Goal: Information Seeking & Learning: Learn about a topic

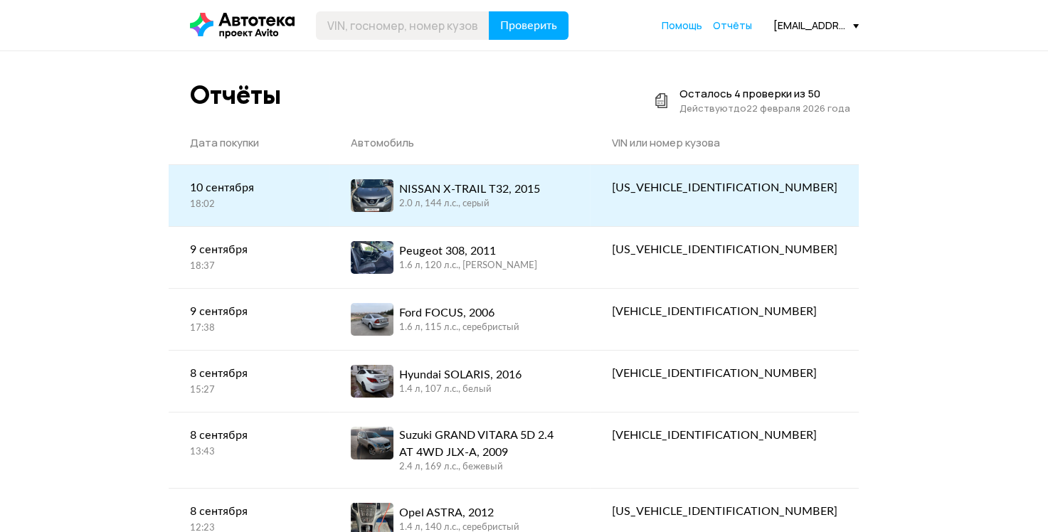
click at [490, 194] on div "NISSAN X-TRAIL T32, 2015" at bounding box center [469, 189] width 141 height 17
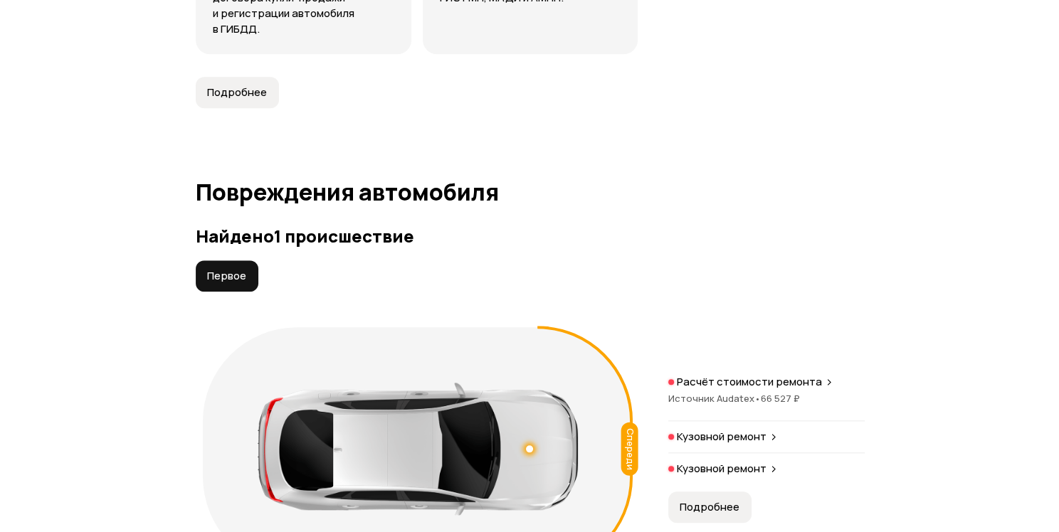
scroll to position [1637, 0]
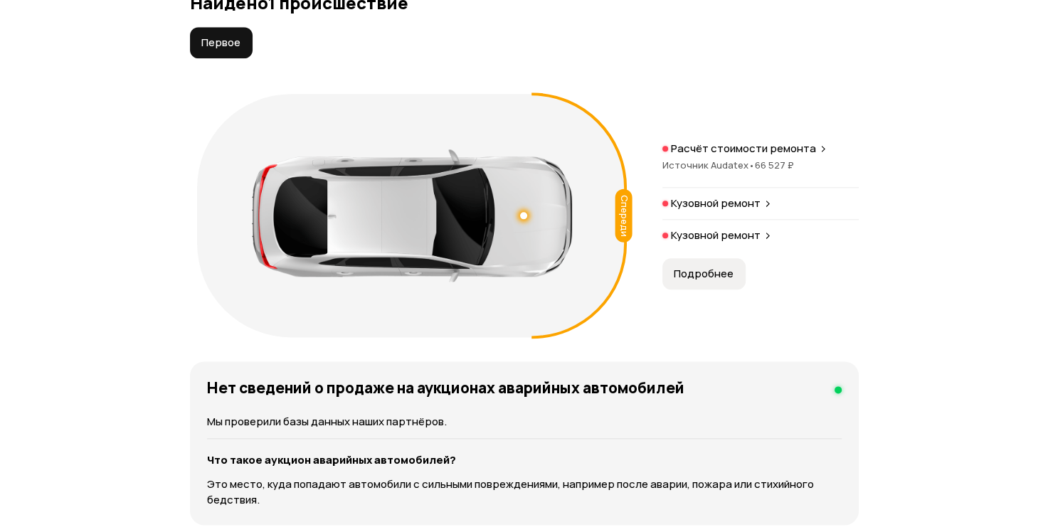
click at [729, 281] on span "Подробнее" at bounding box center [704, 274] width 60 height 14
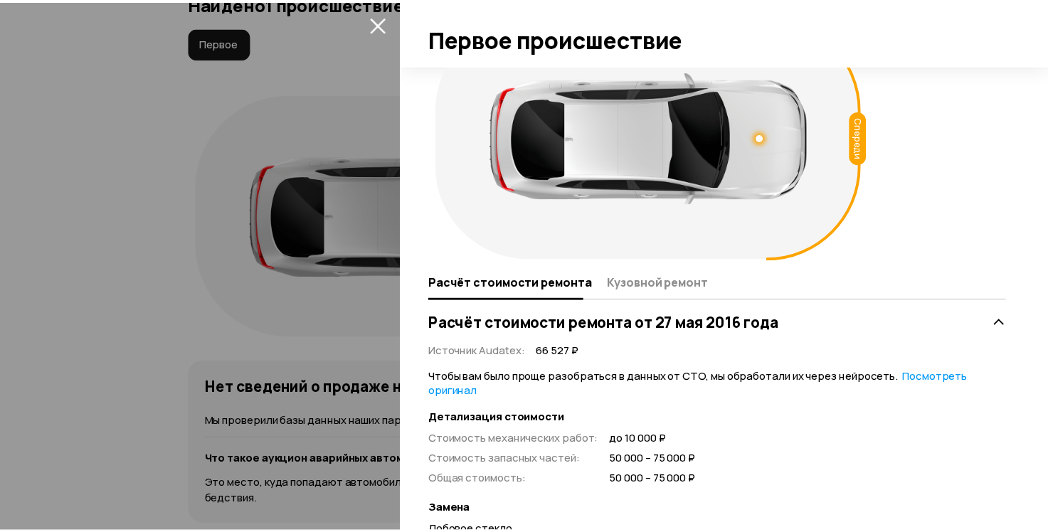
scroll to position [268, 0]
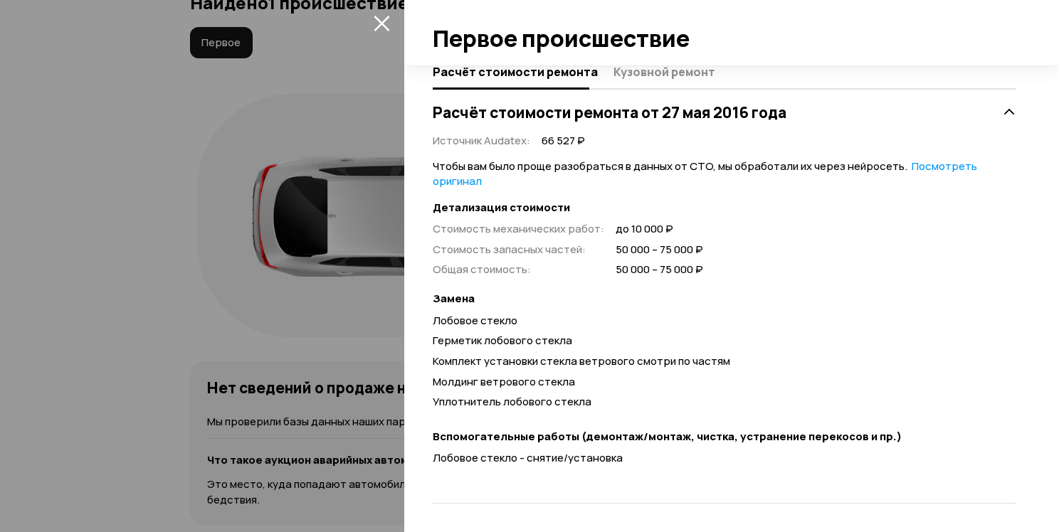
click at [378, 26] on icon "закрыть" at bounding box center [382, 24] width 16 height 16
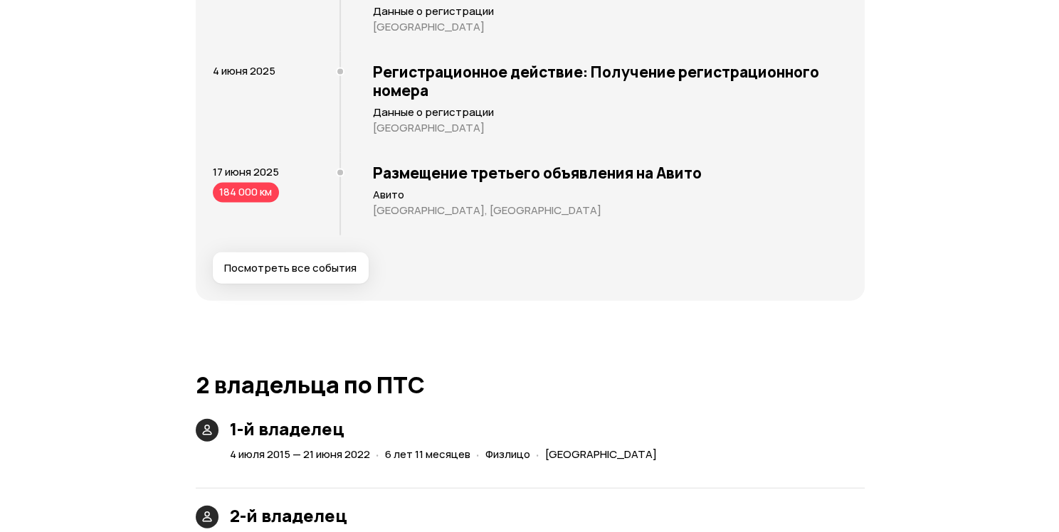
scroll to position [3060, 0]
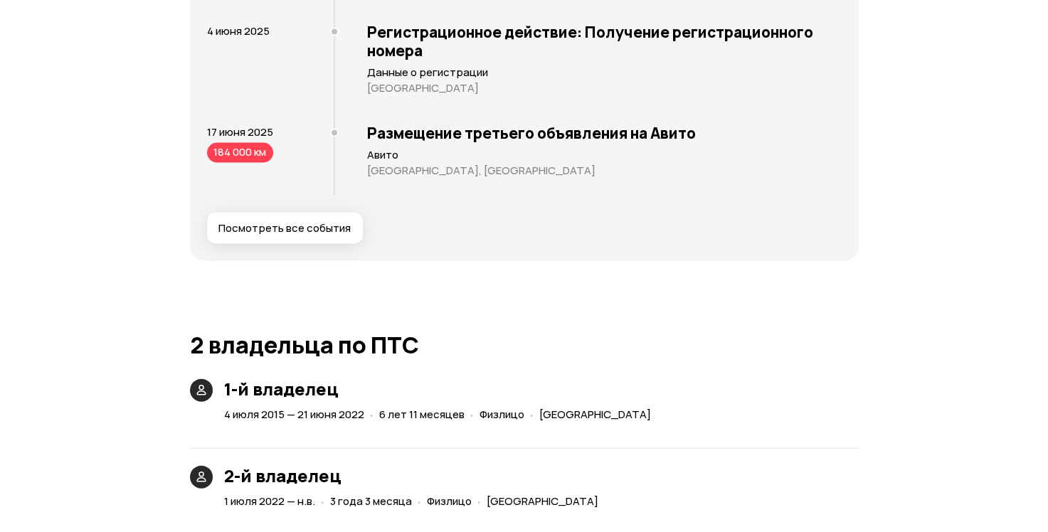
click at [329, 236] on span "Посмотреть все события" at bounding box center [284, 228] width 132 height 14
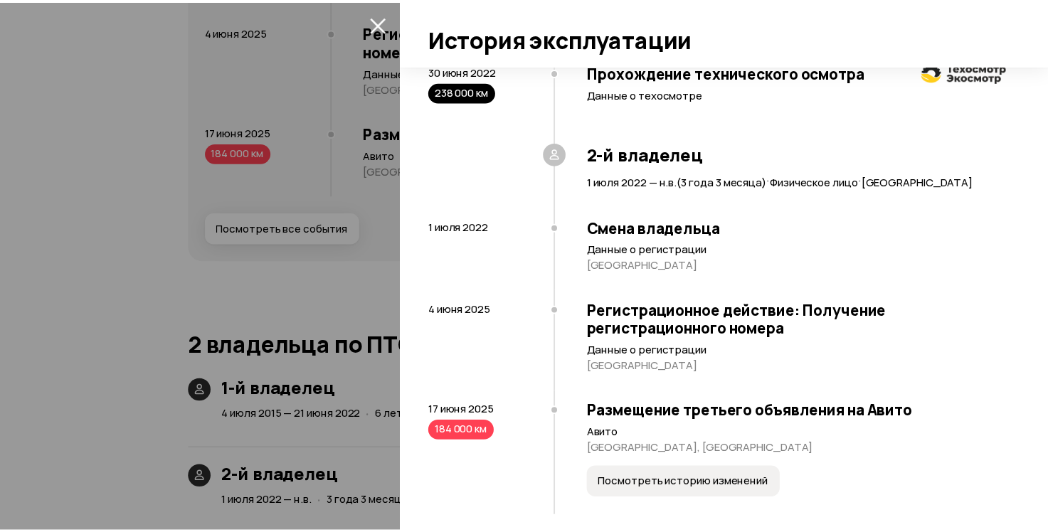
scroll to position [2243, 0]
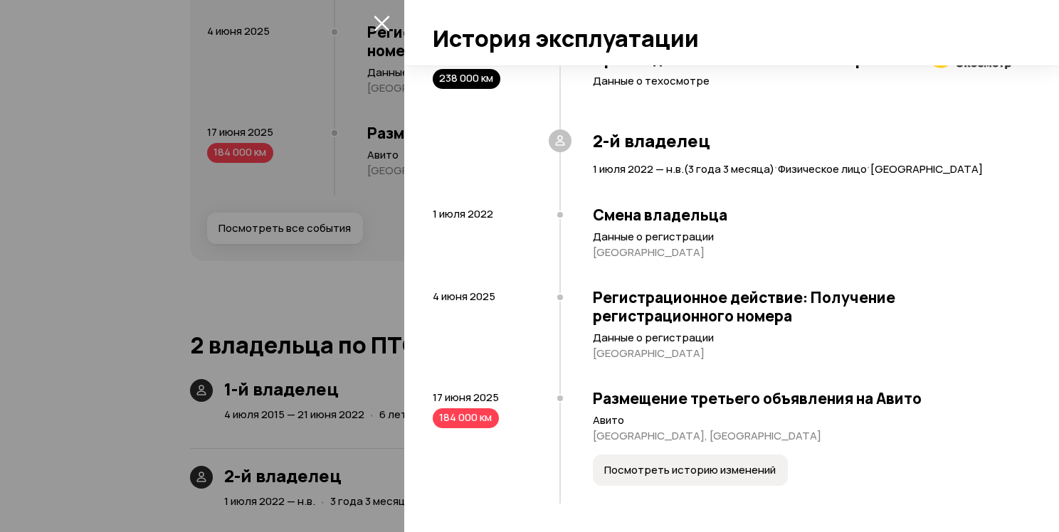
click at [711, 475] on span "Посмотреть историю изменений" at bounding box center [689, 470] width 171 height 14
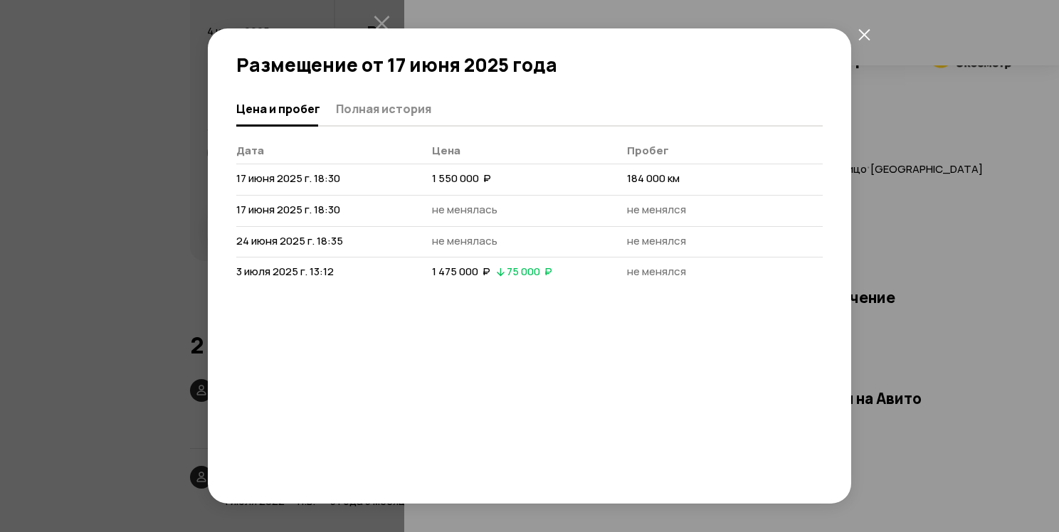
click at [865, 36] on icon "закрыть" at bounding box center [863, 33] width 11 height 11
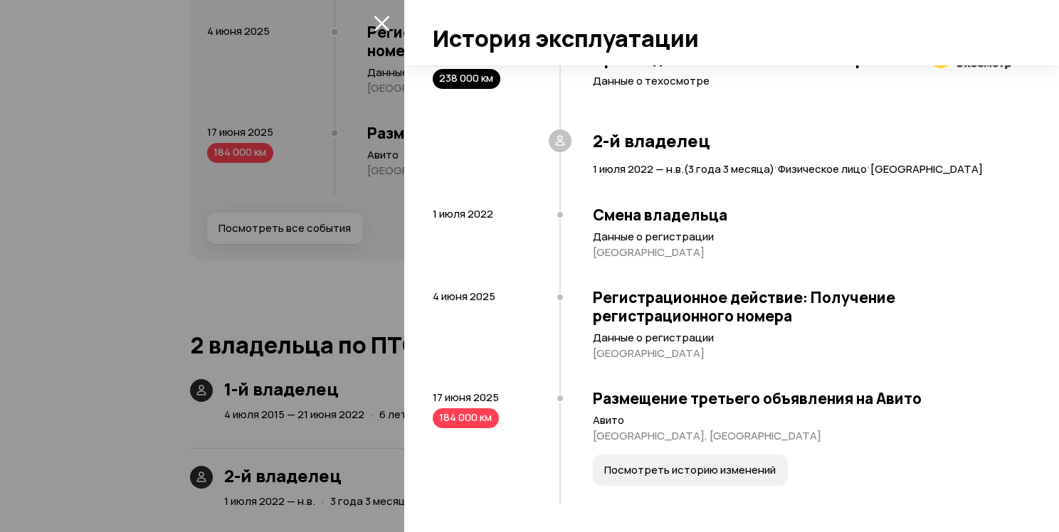
click at [379, 20] on icon "закрыть" at bounding box center [382, 24] width 16 height 16
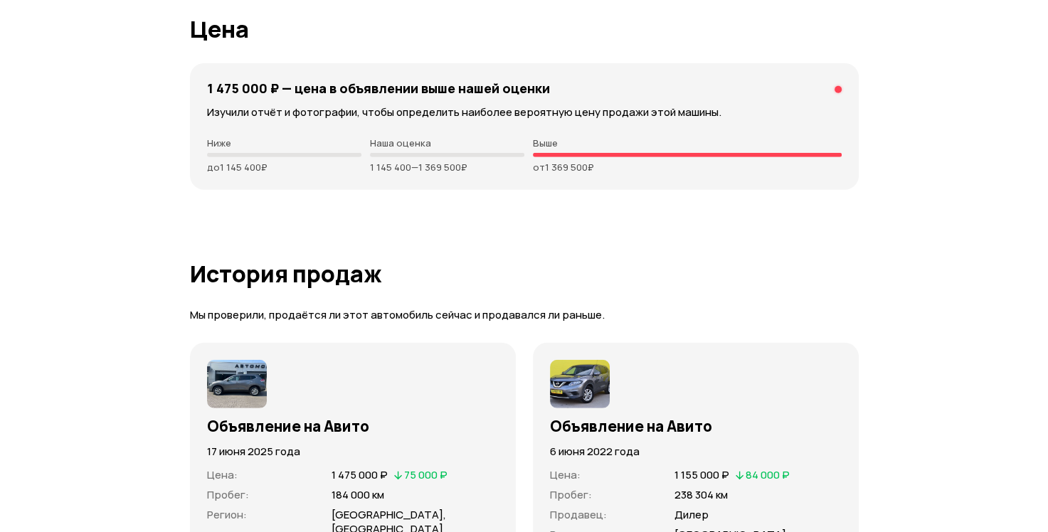
scroll to position [4221, 0]
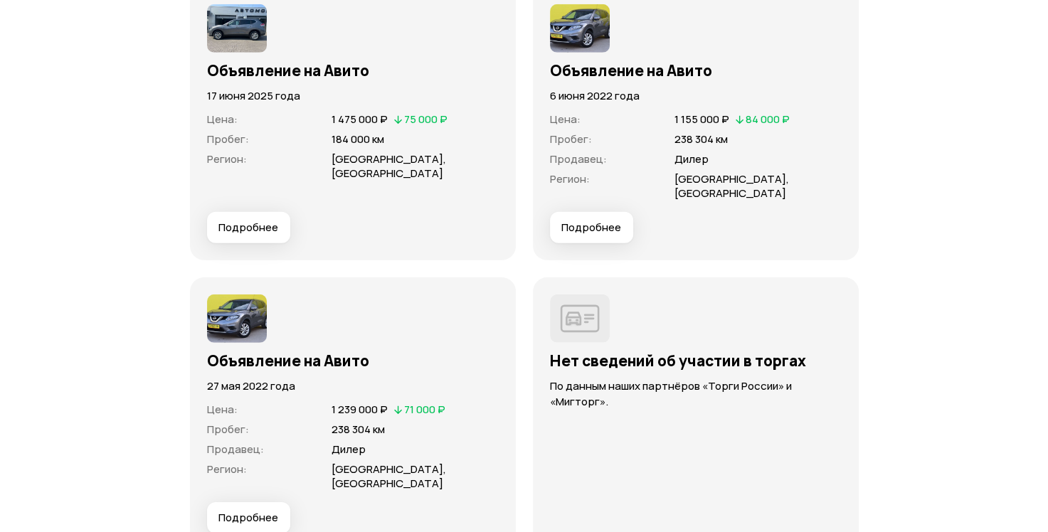
click at [601, 53] on img at bounding box center [580, 28] width 60 height 48
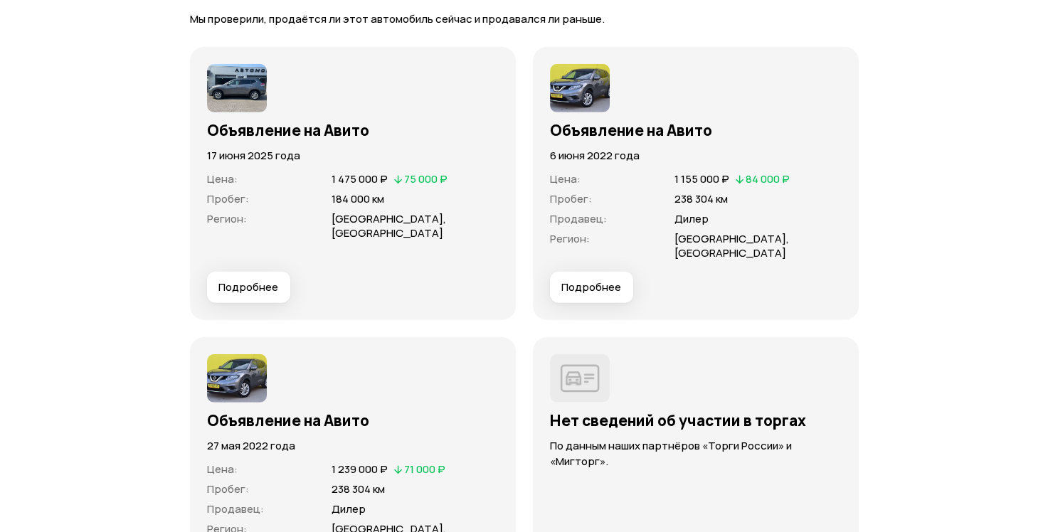
scroll to position [4150, 0]
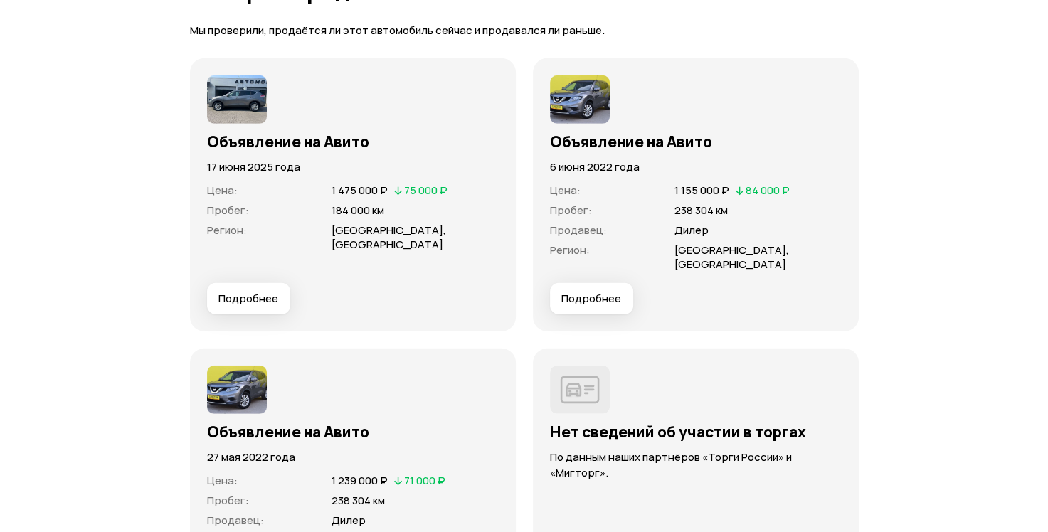
click at [612, 306] on span "Подробнее" at bounding box center [591, 299] width 60 height 14
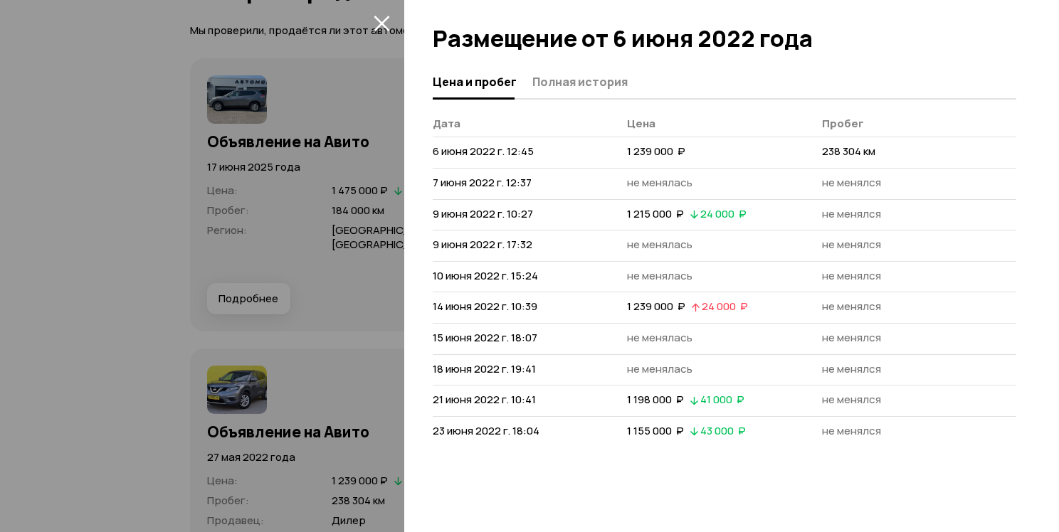
drag, startPoint x: 379, startPoint y: 20, endPoint x: 458, endPoint y: 111, distance: 121.0
click at [385, 23] on icon "закрыть" at bounding box center [382, 23] width 16 height 16
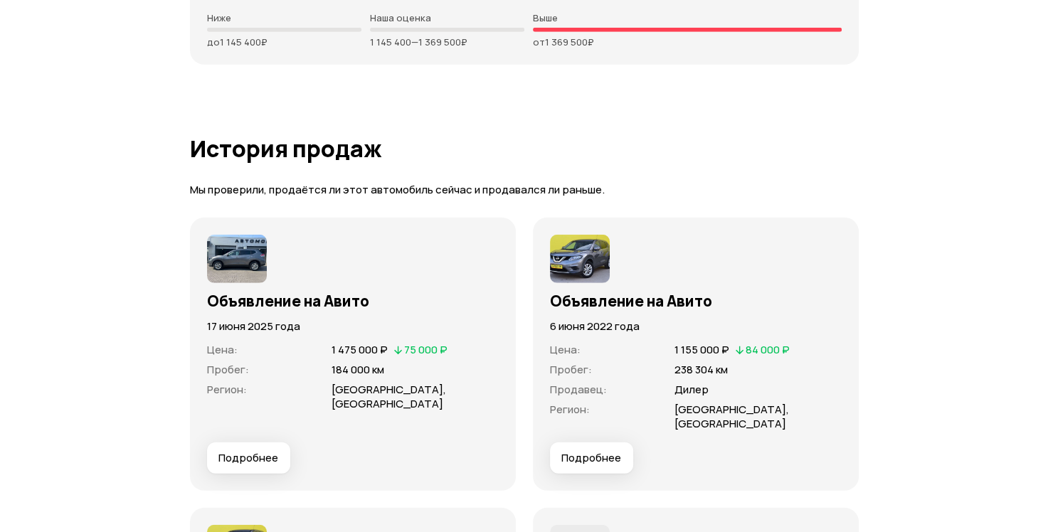
scroll to position [4079, 0]
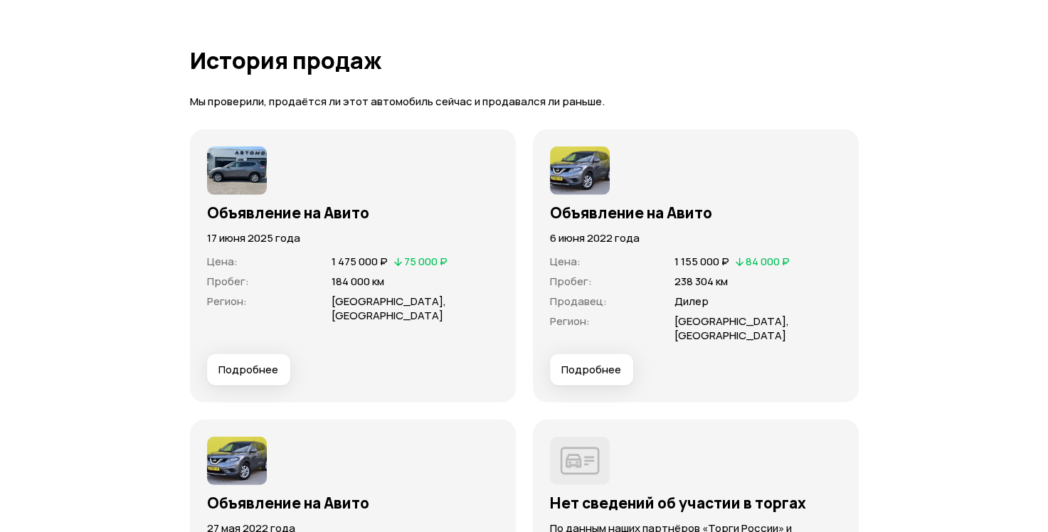
click at [597, 377] on span "Подробнее" at bounding box center [591, 370] width 60 height 14
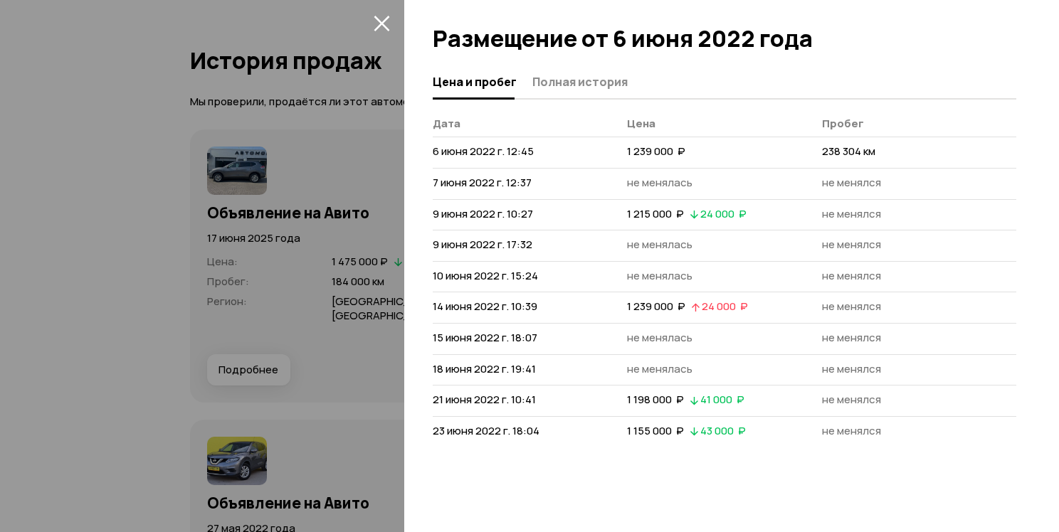
click at [376, 26] on icon "закрыть" at bounding box center [382, 23] width 16 height 16
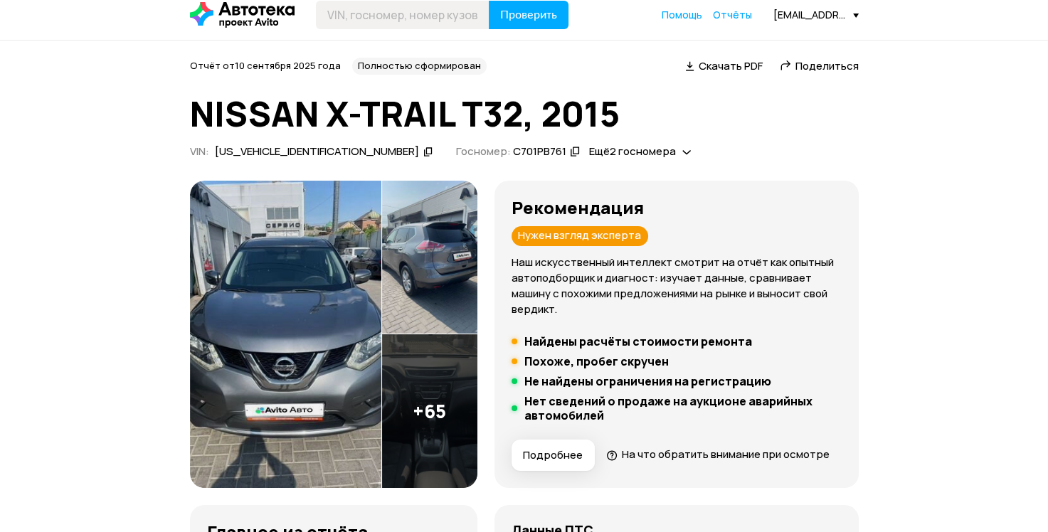
scroll to position [0, 0]
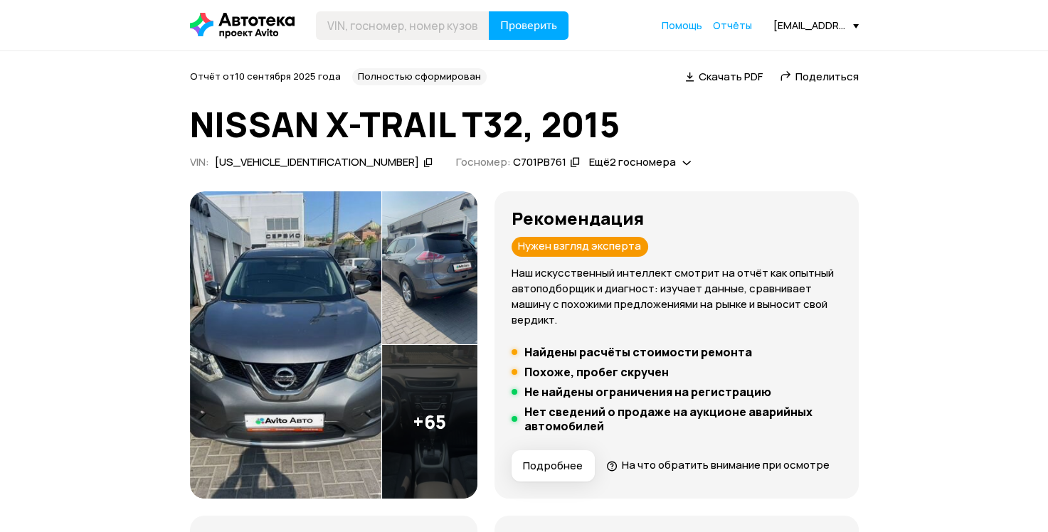
click at [340, 391] on img at bounding box center [285, 344] width 191 height 307
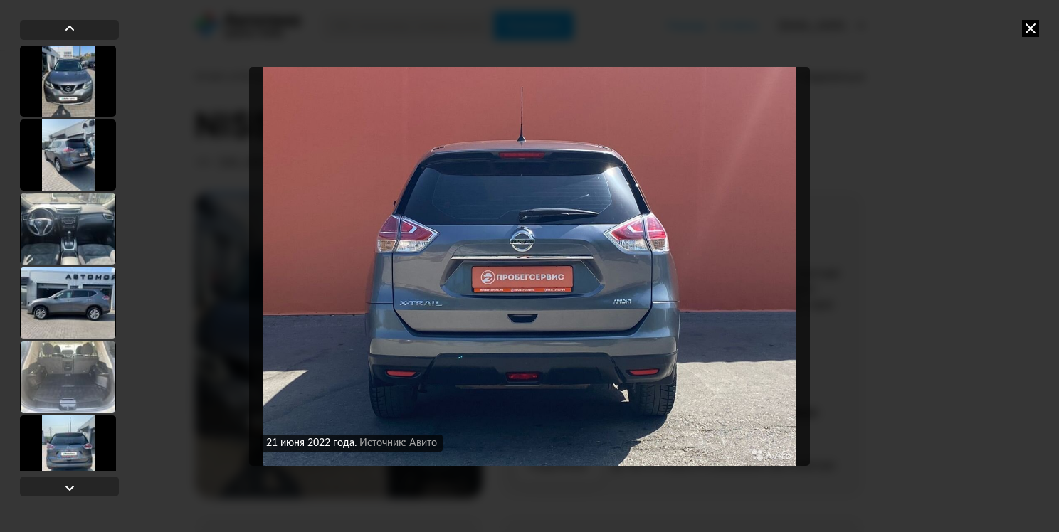
click at [1032, 26] on icon at bounding box center [1030, 28] width 17 height 17
